Goal: Obtain resource: Download file/media

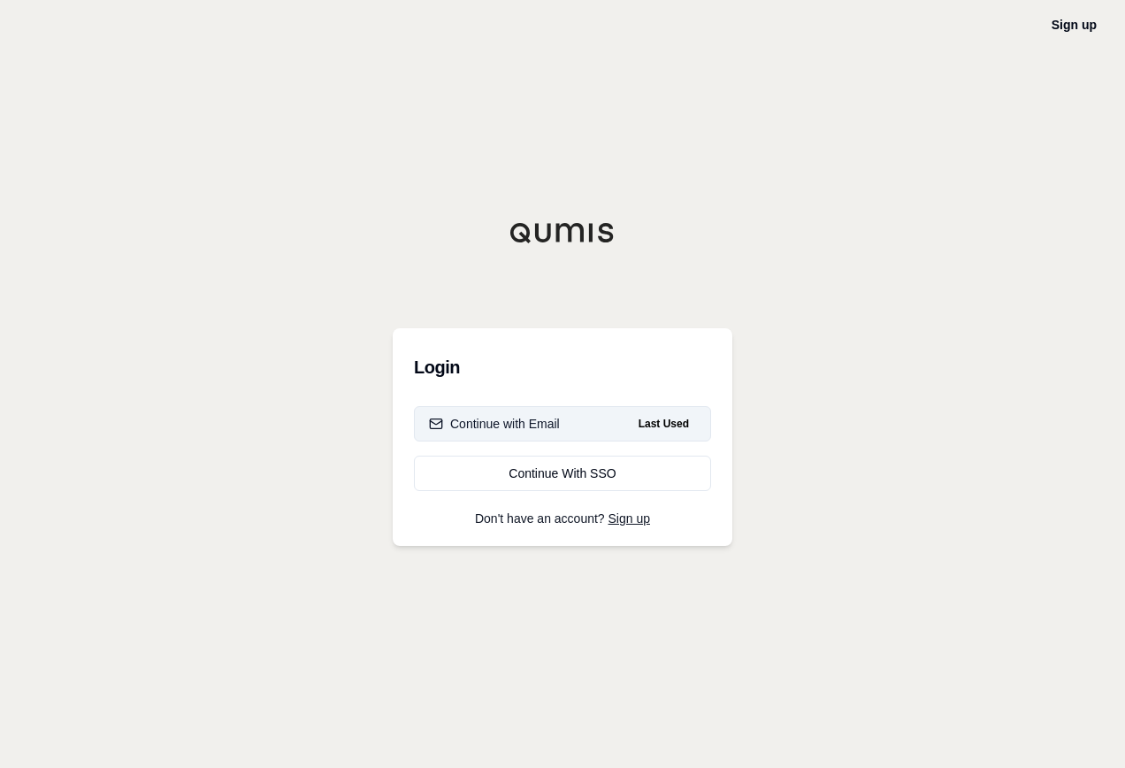
click at [482, 420] on div "Continue with Email" at bounding box center [494, 424] width 131 height 18
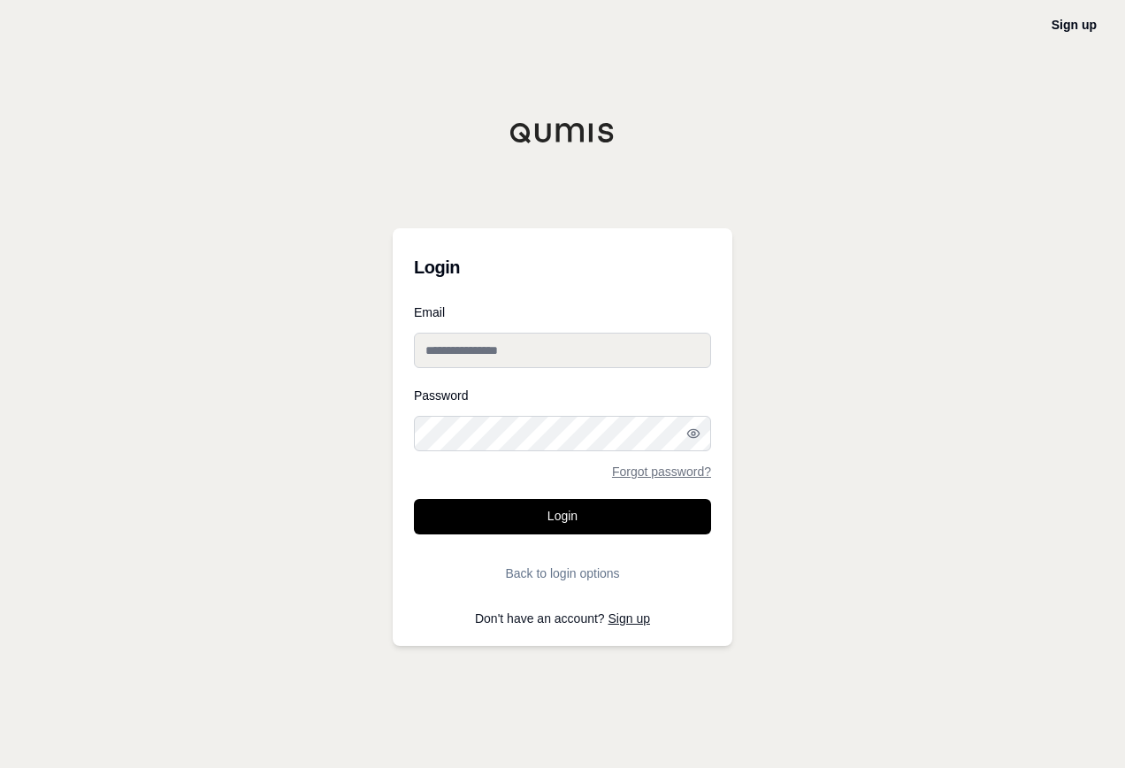
type input "**********"
click at [607, 351] on input "**********" at bounding box center [562, 349] width 297 height 35
click at [692, 430] on icon "button" at bounding box center [692, 433] width 11 height 8
click at [592, 516] on button "Login" at bounding box center [562, 516] width 297 height 35
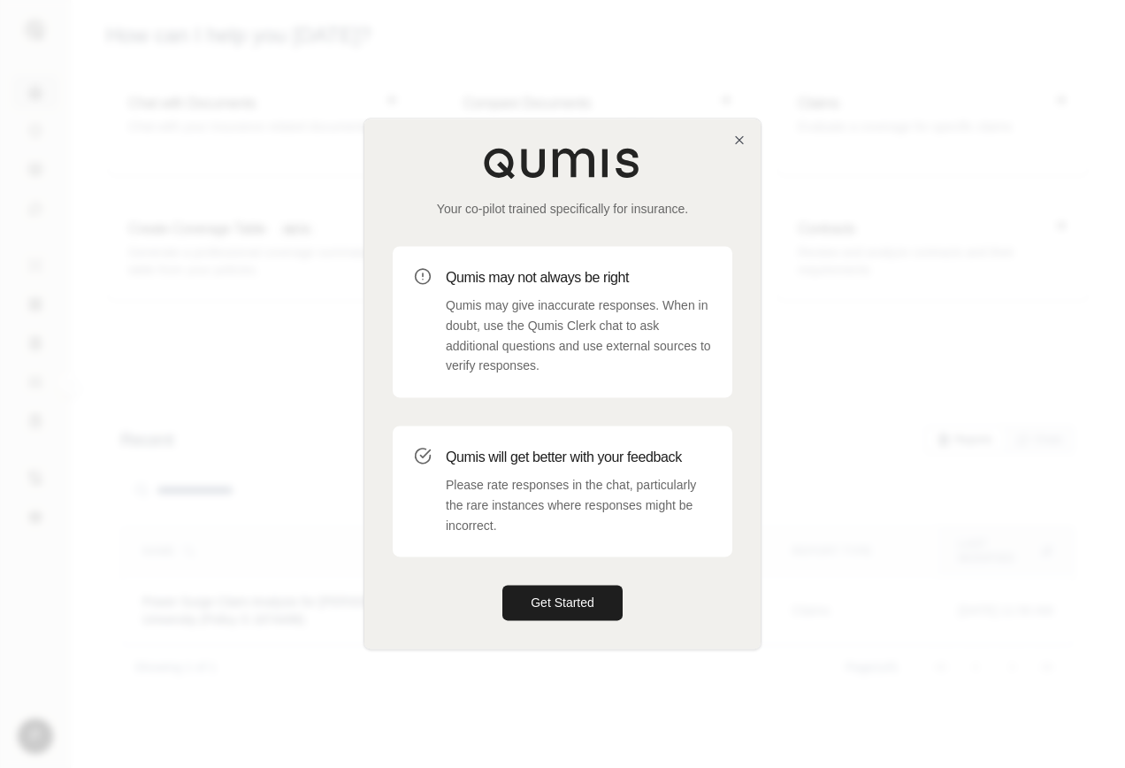
drag, startPoint x: 559, startPoint y: 598, endPoint x: 574, endPoint y: 583, distance: 21.3
click at [559, 594] on button "Get Started" at bounding box center [562, 602] width 120 height 35
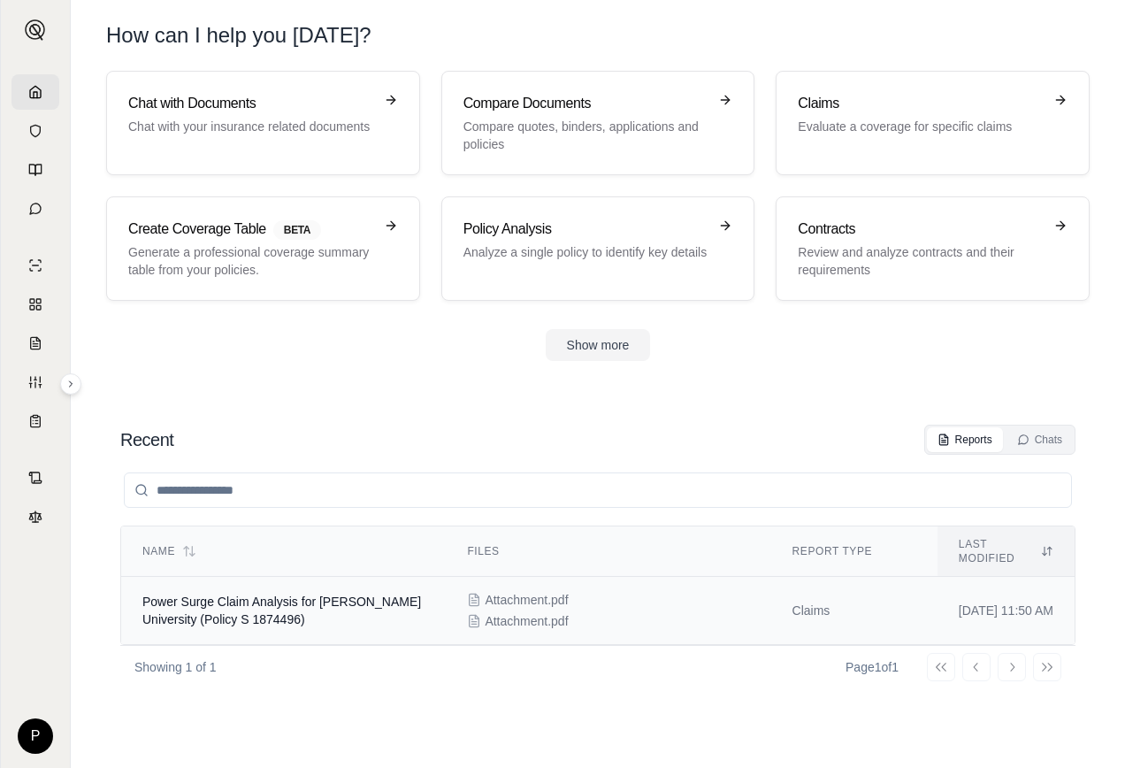
click at [485, 591] on span "Attachment.pdf" at bounding box center [526, 600] width 83 height 18
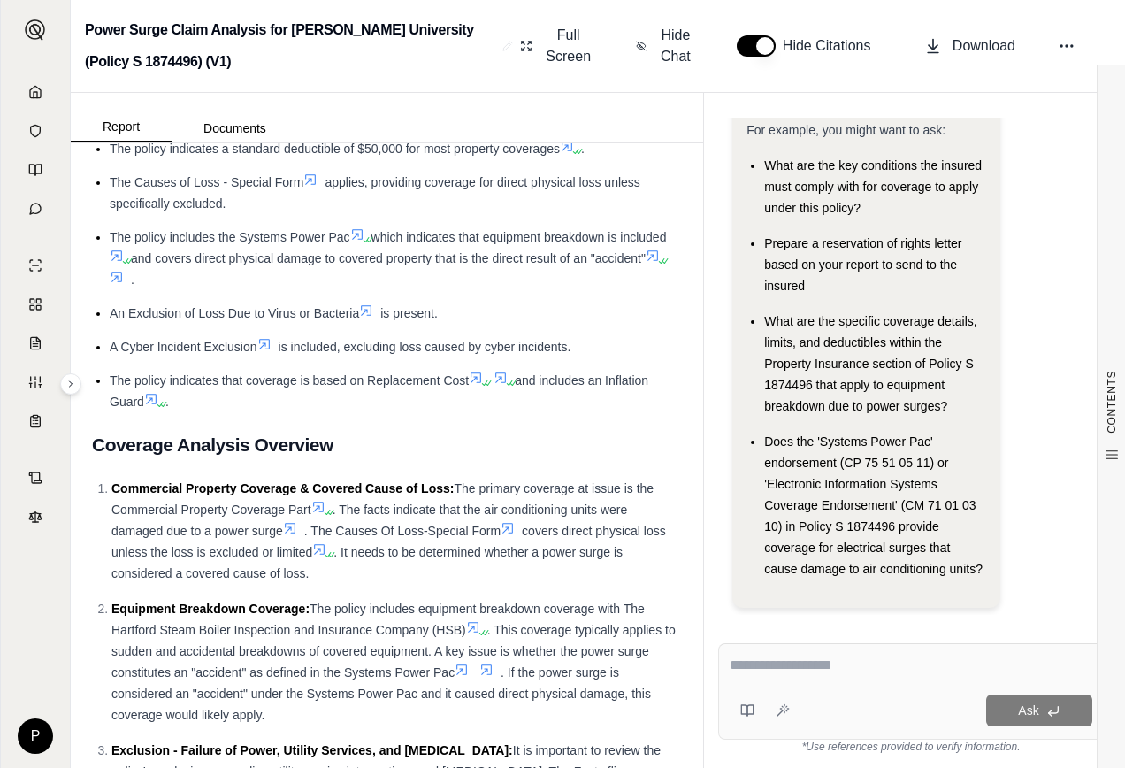
scroll to position [973, 0]
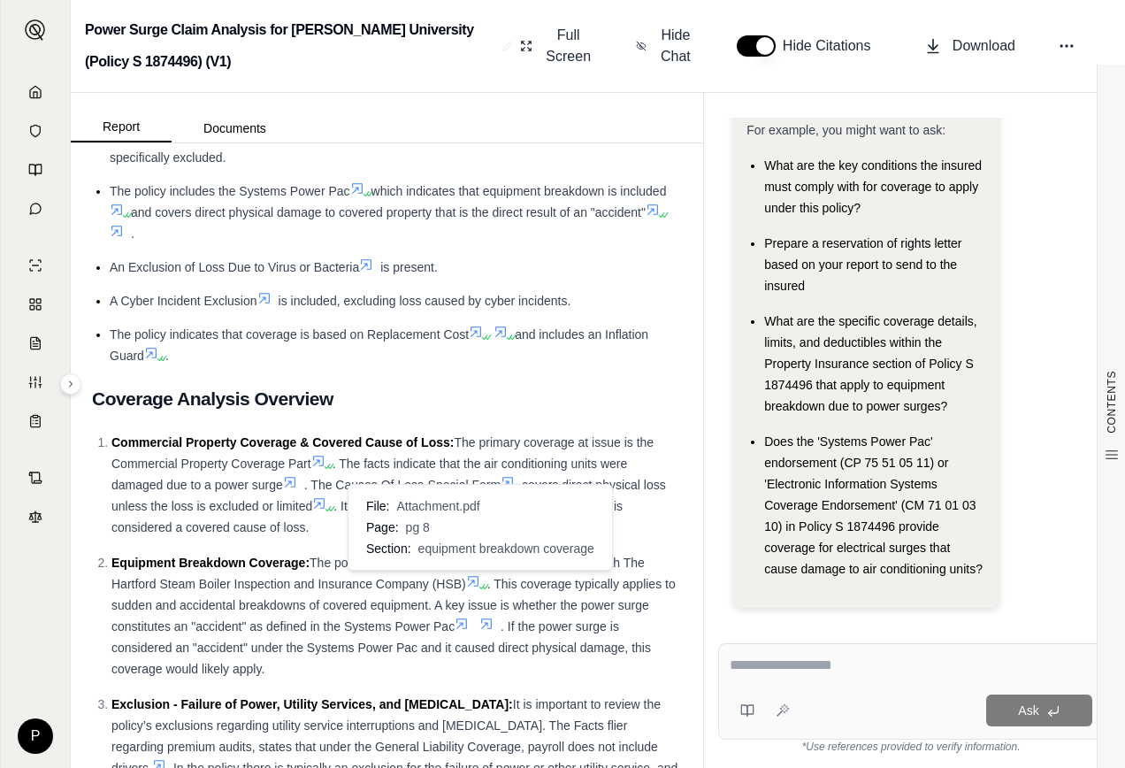
click at [474, 577] on icon at bounding box center [473, 581] width 14 height 14
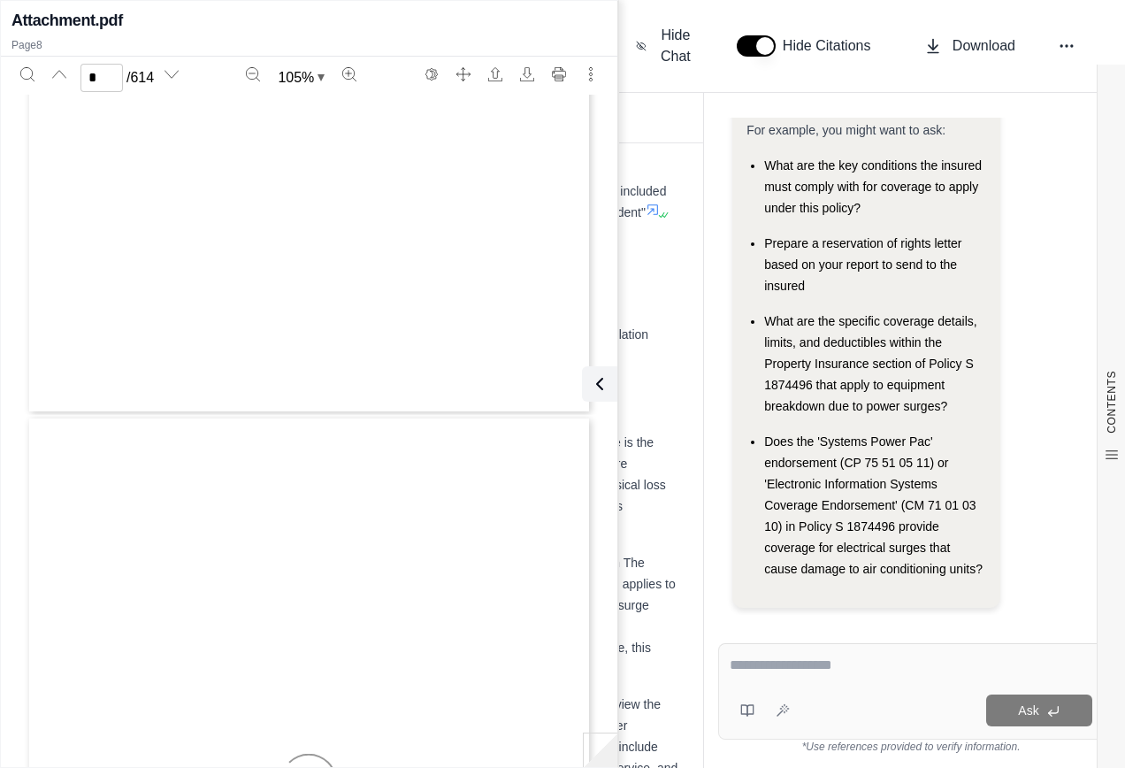
type input "*"
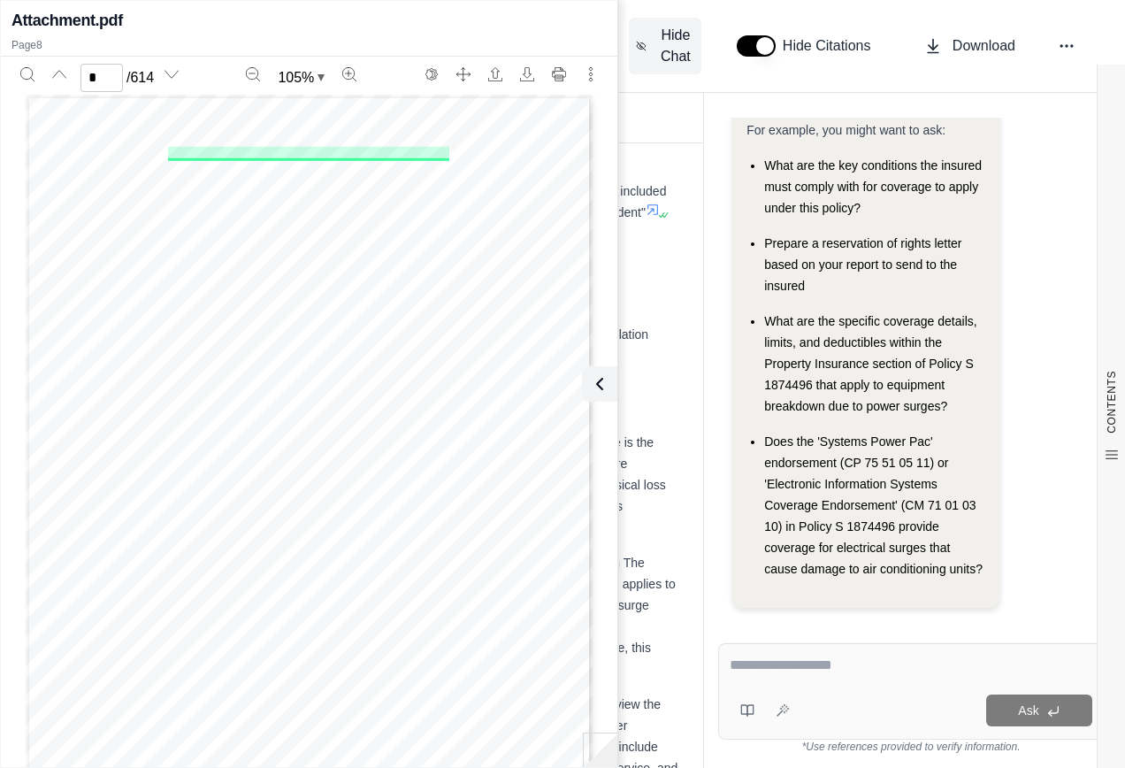
click at [630, 71] on button "Hide Chat" at bounding box center [665, 46] width 73 height 57
click at [594, 379] on icon at bounding box center [595, 383] width 21 height 21
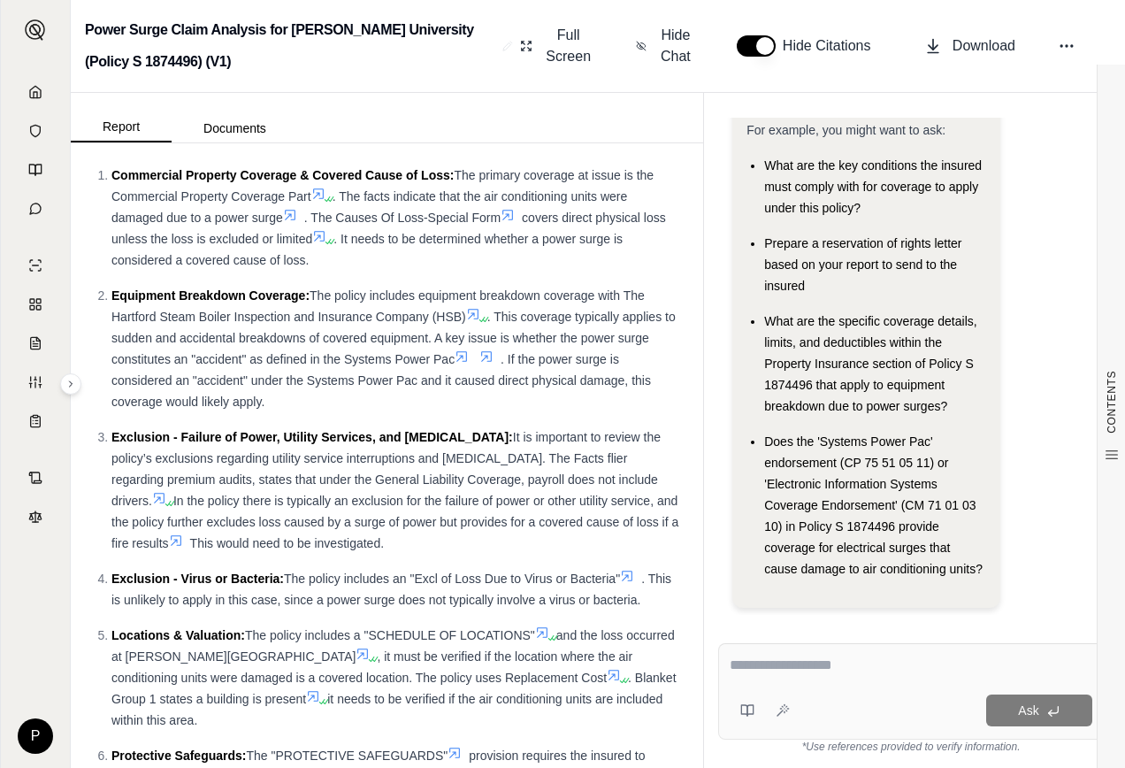
scroll to position [1238, 0]
click at [466, 360] on icon at bounding box center [461, 358] width 11 height 11
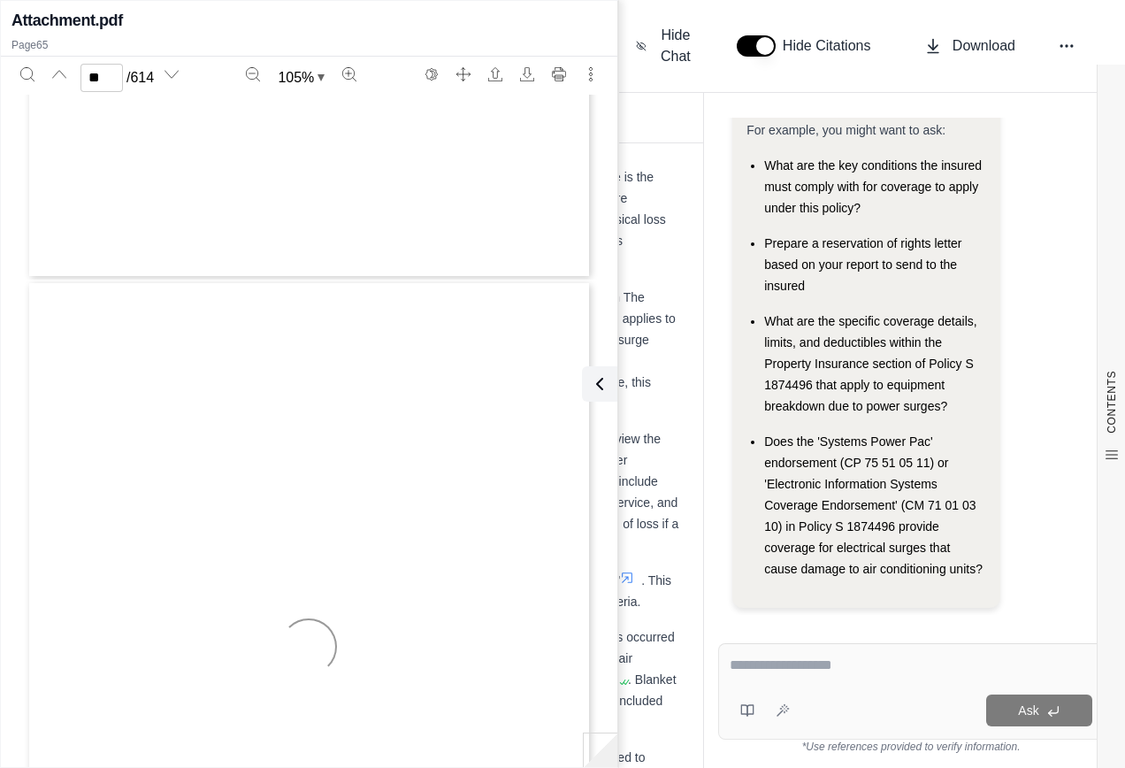
type input "**"
click at [160, 391] on span "SYSTEMS" at bounding box center [168, 390] width 38 height 8
